Goal: Transaction & Acquisition: Purchase product/service

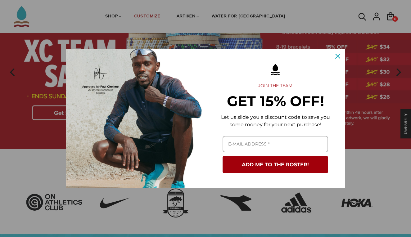
scroll to position [56, 0]
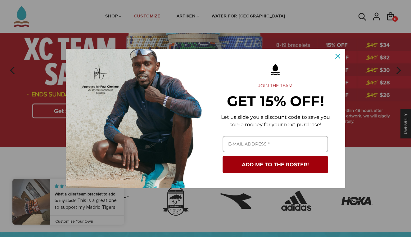
click at [339, 55] on icon "close icon" at bounding box center [338, 56] width 5 height 5
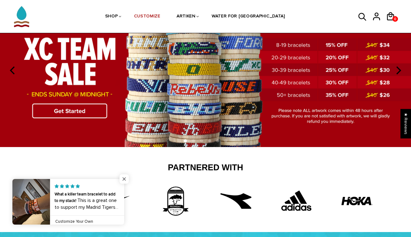
click at [122, 179] on span "Close popup widget" at bounding box center [124, 179] width 9 height 9
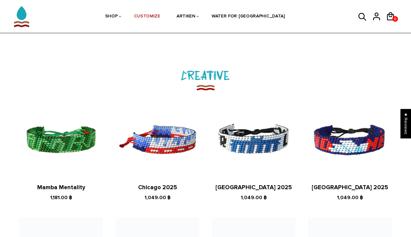
scroll to position [643, 0]
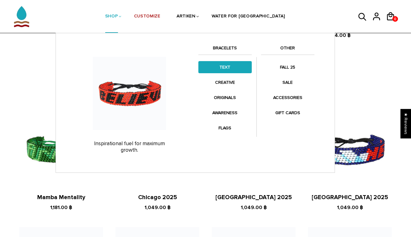
click at [221, 66] on link "TEXT" at bounding box center [225, 67] width 53 height 12
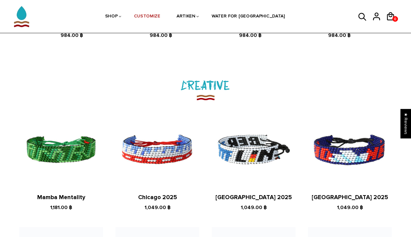
click at [265, 152] on img at bounding box center [254, 150] width 84 height 84
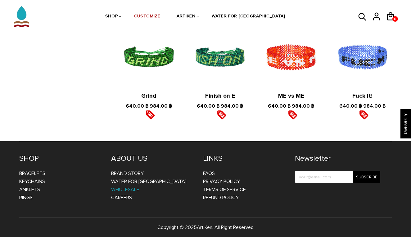
scroll to position [1050, 0]
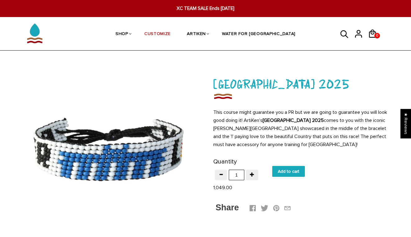
click at [342, 35] on icon at bounding box center [345, 34] width 8 height 8
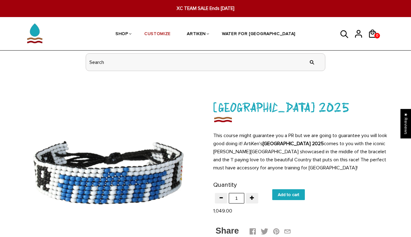
click at [243, 63] on input "header search" at bounding box center [205, 62] width 239 height 17
type input "tokyo"
click at [312, 62] on input "" at bounding box center [312, 62] width 12 height 23
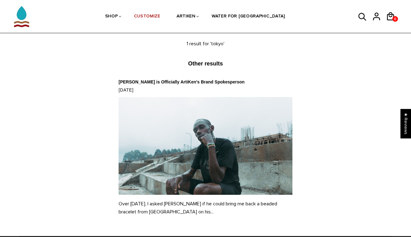
scroll to position [59, 0]
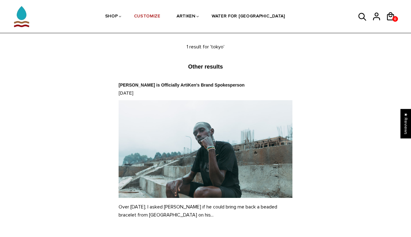
click at [185, 84] on link "Paul Chelimo is Officially ArtiKen's Brand Spokesperson" at bounding box center [182, 85] width 126 height 5
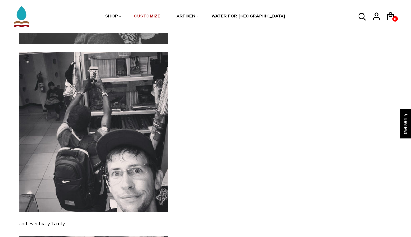
scroll to position [667, 0]
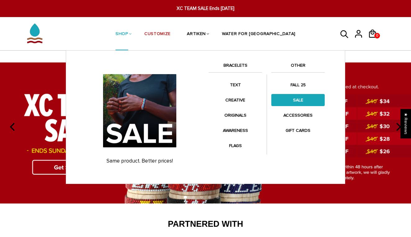
click at [296, 101] on link "SALE" at bounding box center [298, 100] width 53 height 12
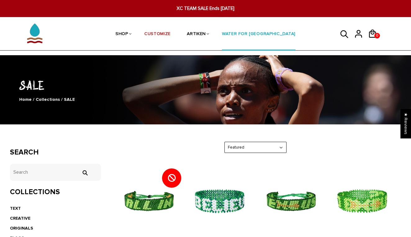
click at [253, 33] on link "WATER FOR [GEOGRAPHIC_DATA]" at bounding box center [259, 34] width 74 height 33
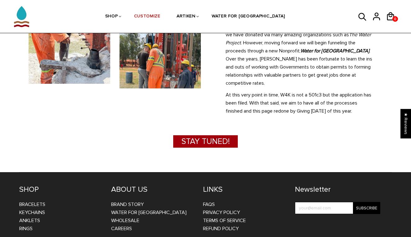
scroll to position [321, 0]
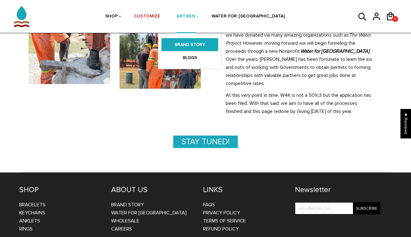
click at [206, 44] on link "BRAND STORY" at bounding box center [190, 44] width 57 height 13
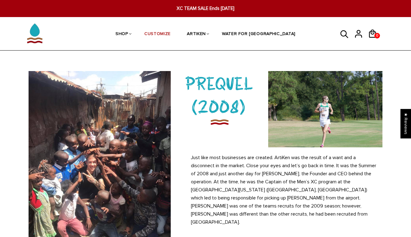
click at [209, 7] on span "XC TEAM SALE Ends [DATE]" at bounding box center [205, 8] width 157 height 7
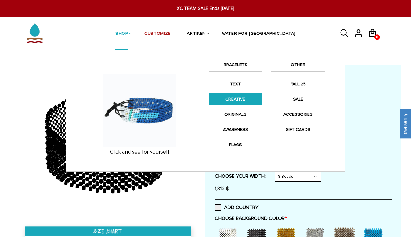
click at [239, 95] on link "CREATIVE" at bounding box center [235, 99] width 53 height 12
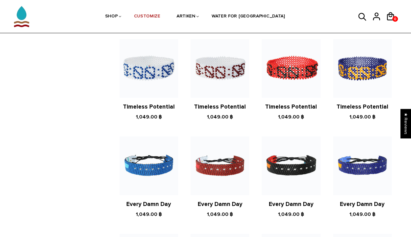
scroll to position [349, 0]
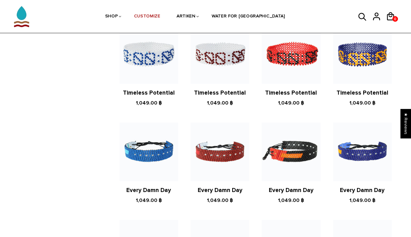
click at [289, 144] on img at bounding box center [291, 152] width 59 height 59
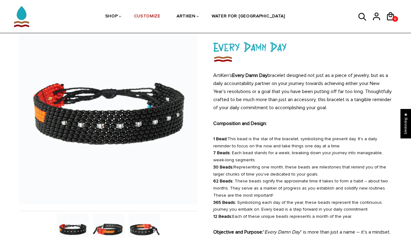
scroll to position [48, 0]
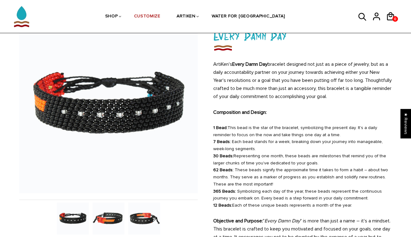
click at [112, 219] on img at bounding box center [109, 219] width 32 height 32
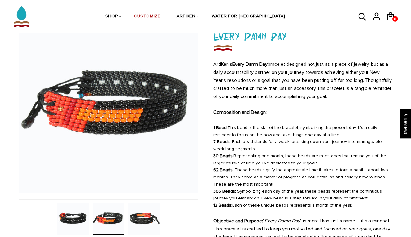
click at [138, 218] on img at bounding box center [144, 219] width 32 height 32
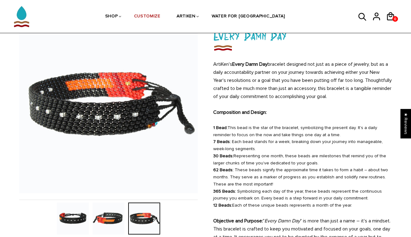
click at [138, 218] on div at bounding box center [144, 219] width 36 height 32
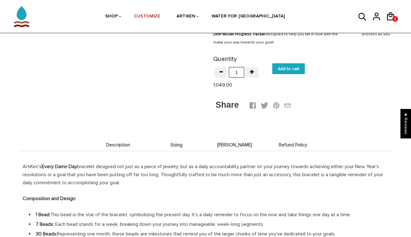
scroll to position [370, 0]
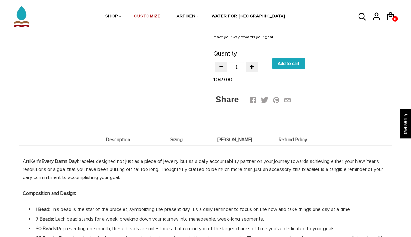
click at [301, 69] on input "Add to cart" at bounding box center [289, 63] width 33 height 11
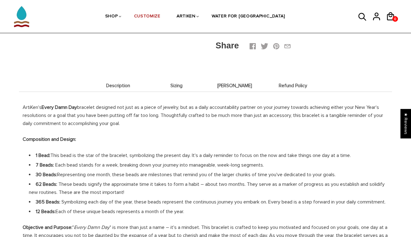
type input "Add to cart"
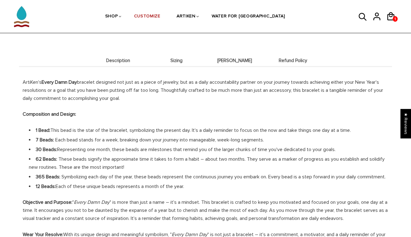
scroll to position [450, 0]
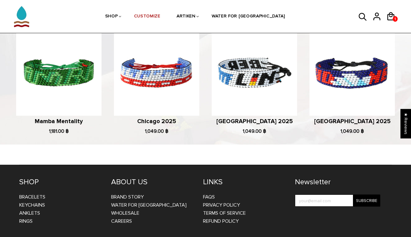
scroll to position [780, 0]
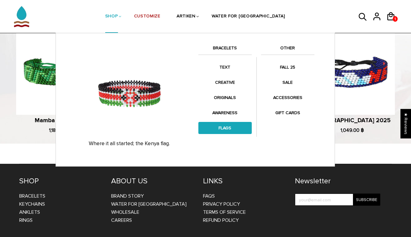
click at [229, 126] on link "FLAGS" at bounding box center [225, 128] width 53 height 12
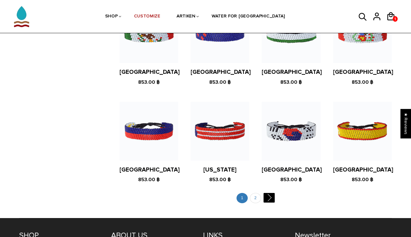
scroll to position [1166, 0]
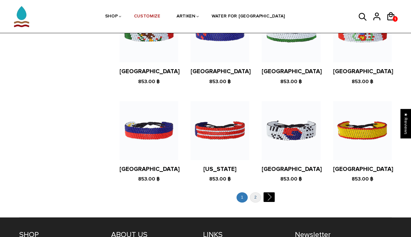
click at [257, 193] on link "2" at bounding box center [255, 198] width 11 height 10
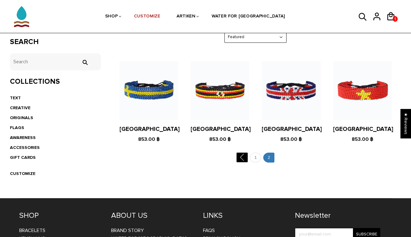
scroll to position [111, 0]
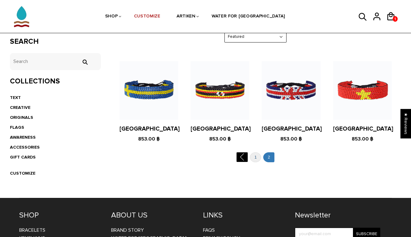
click at [255, 158] on link "1" at bounding box center [255, 158] width 11 height 10
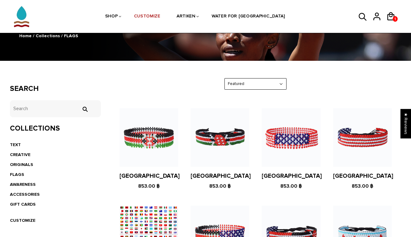
scroll to position [64, 0]
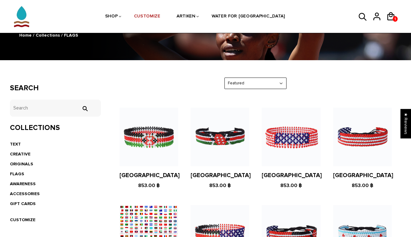
click at [223, 134] on figure at bounding box center [220, 137] width 59 height 59
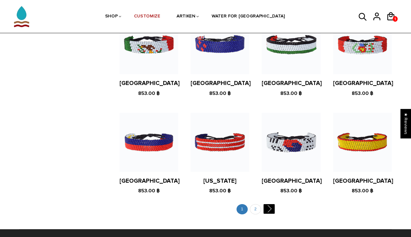
scroll to position [1155, 0]
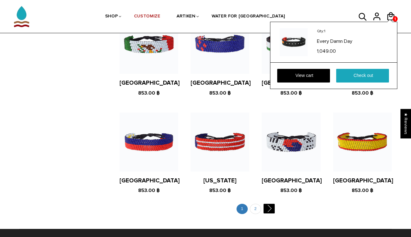
click at [389, 22] on div "Qty: 1 Every Damn Day 1,049.00 View cart Check out" at bounding box center [333, 55] width 127 height 67
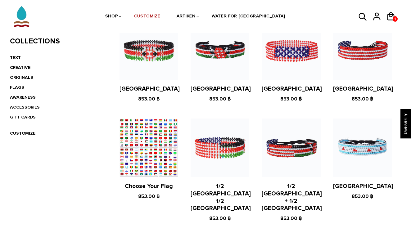
scroll to position [87, 0]
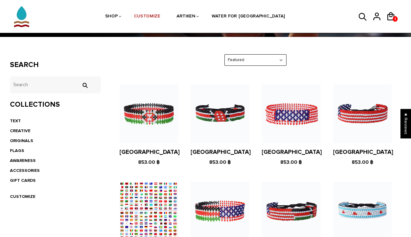
click at [223, 117] on figure at bounding box center [220, 114] width 59 height 59
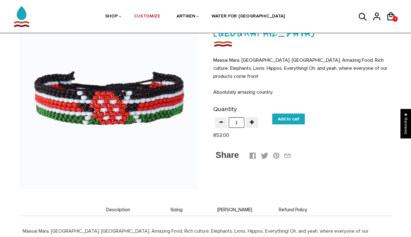
scroll to position [46, 0]
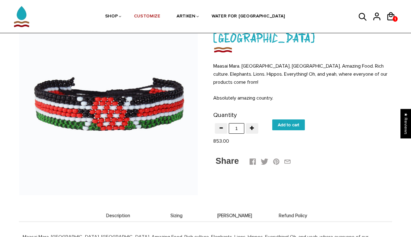
click at [285, 123] on input "Add to cart" at bounding box center [289, 125] width 33 height 11
type input "Add to cart"
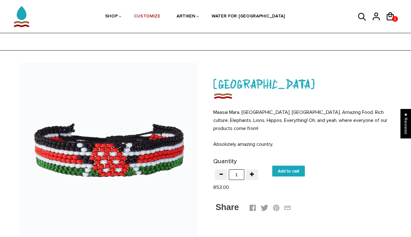
scroll to position [46, 0]
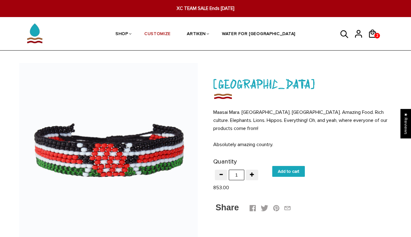
click at [294, 169] on input "Add to cart" at bounding box center [289, 171] width 33 height 11
type input "Add to cart"
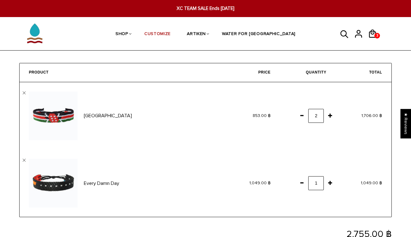
click at [303, 115] on span at bounding box center [302, 115] width 11 height 11
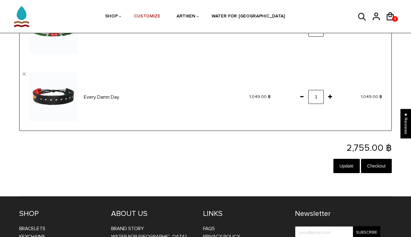
scroll to position [79, 0]
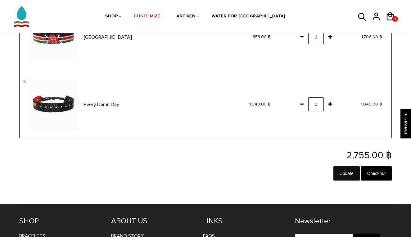
click at [345, 172] on input "Update" at bounding box center [347, 174] width 26 height 14
